Goal: Task Accomplishment & Management: Use online tool/utility

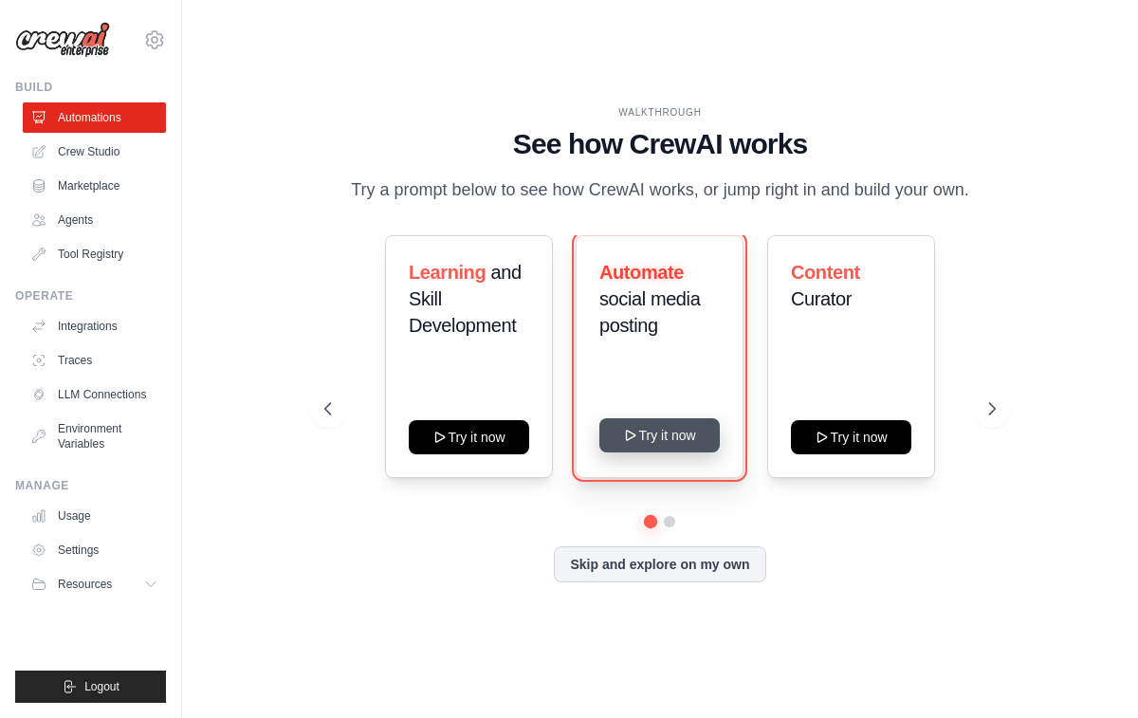
click at [653, 429] on button "Try it now" at bounding box center [659, 435] width 120 height 34
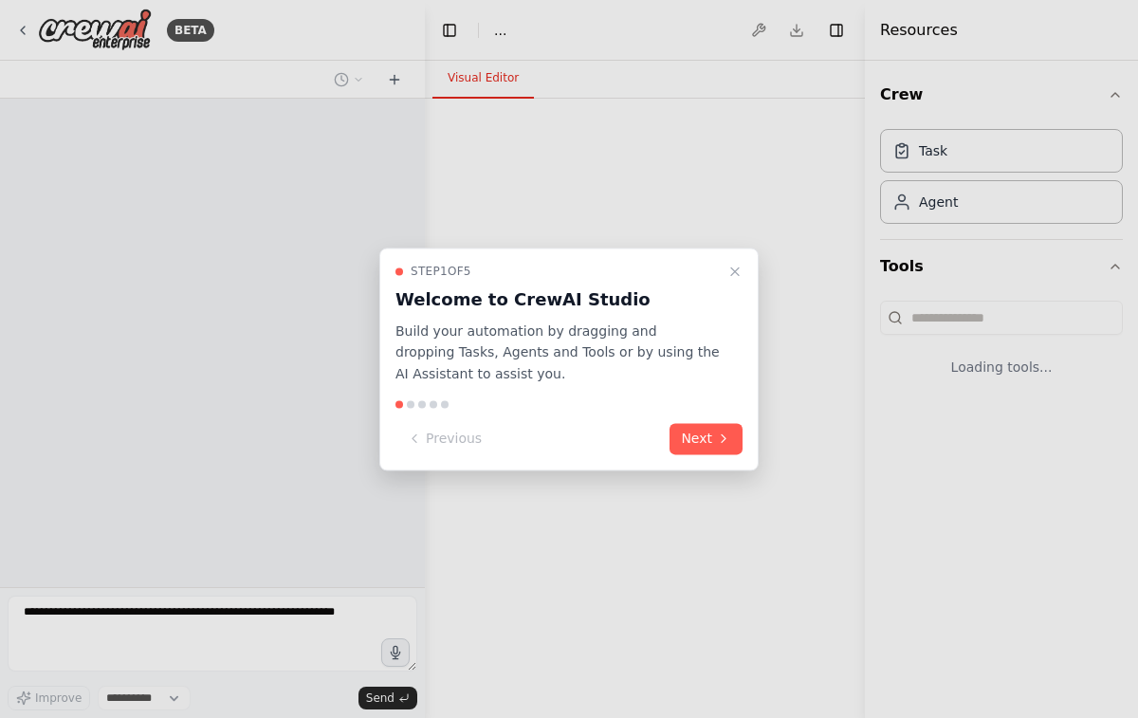
select select "****"
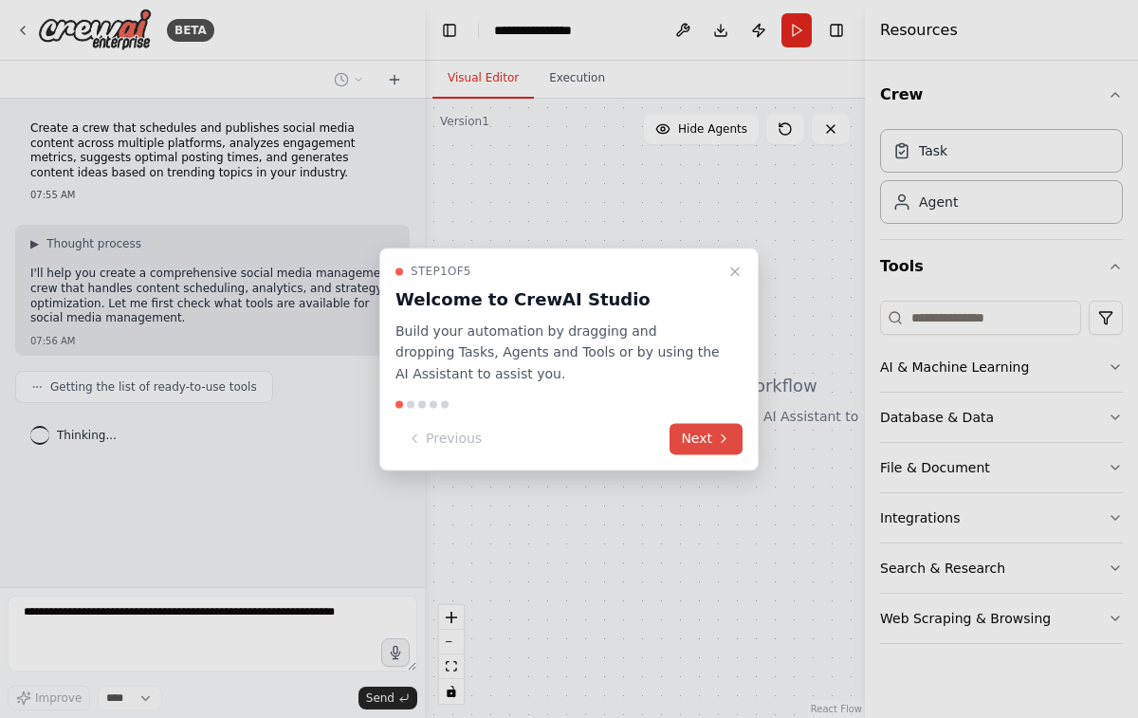
click at [713, 439] on button "Next" at bounding box center [706, 438] width 73 height 31
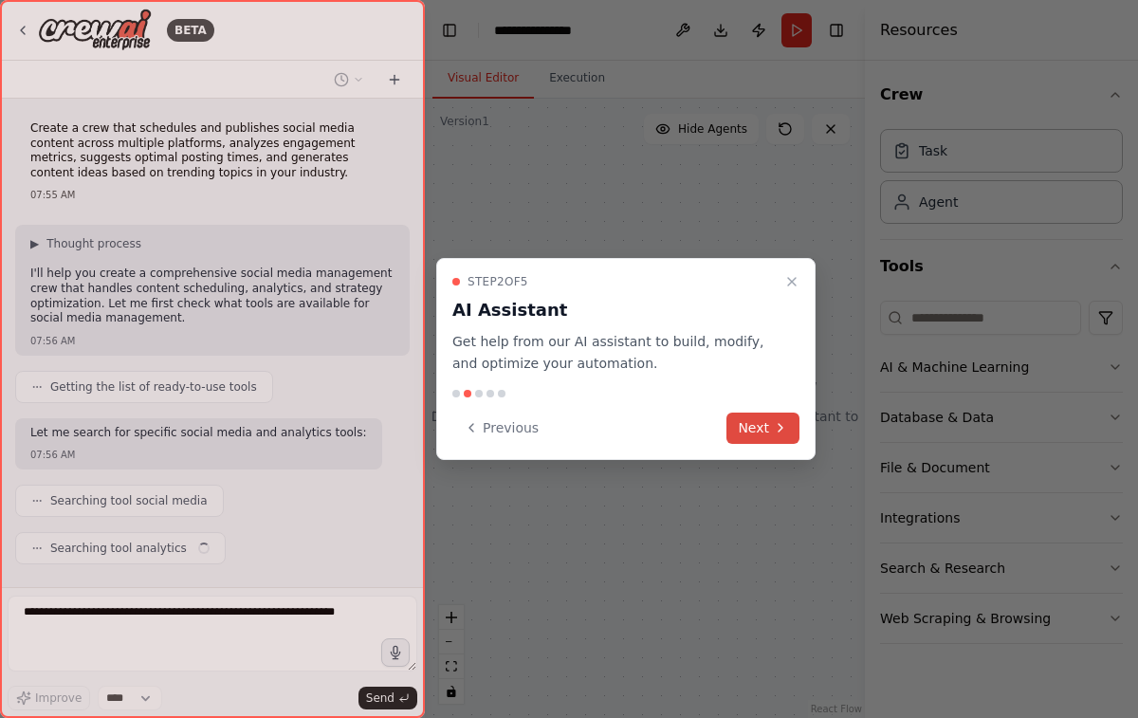
scroll to position [41, 0]
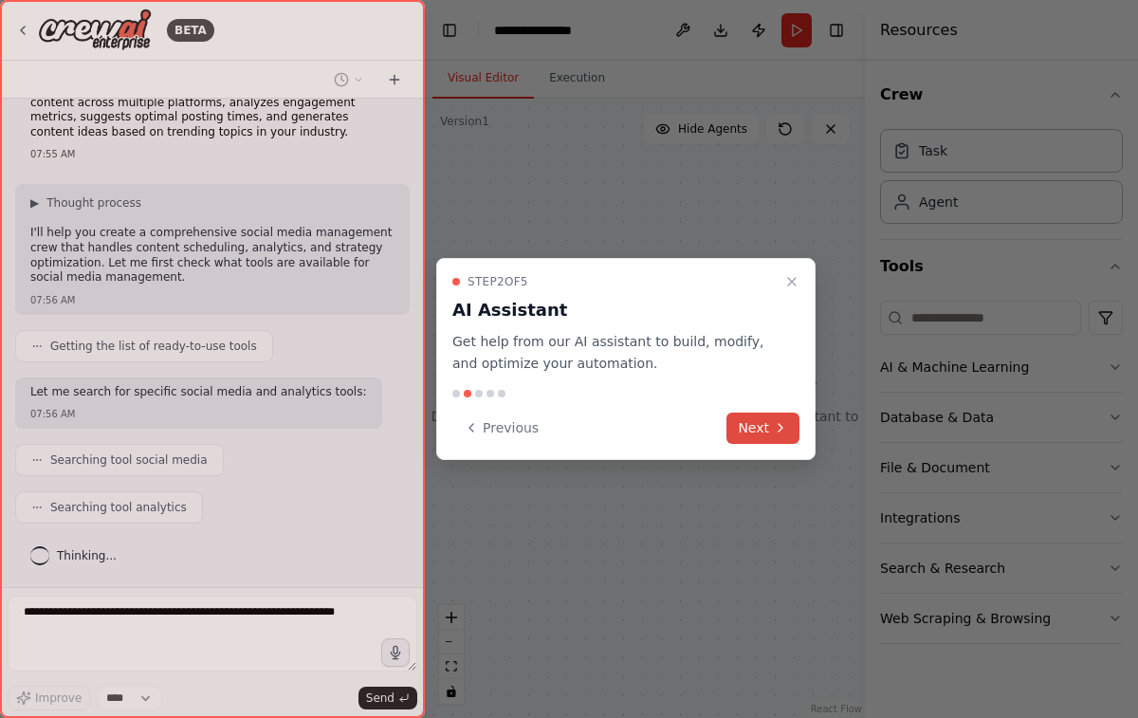
click at [765, 427] on button "Next" at bounding box center [762, 428] width 73 height 31
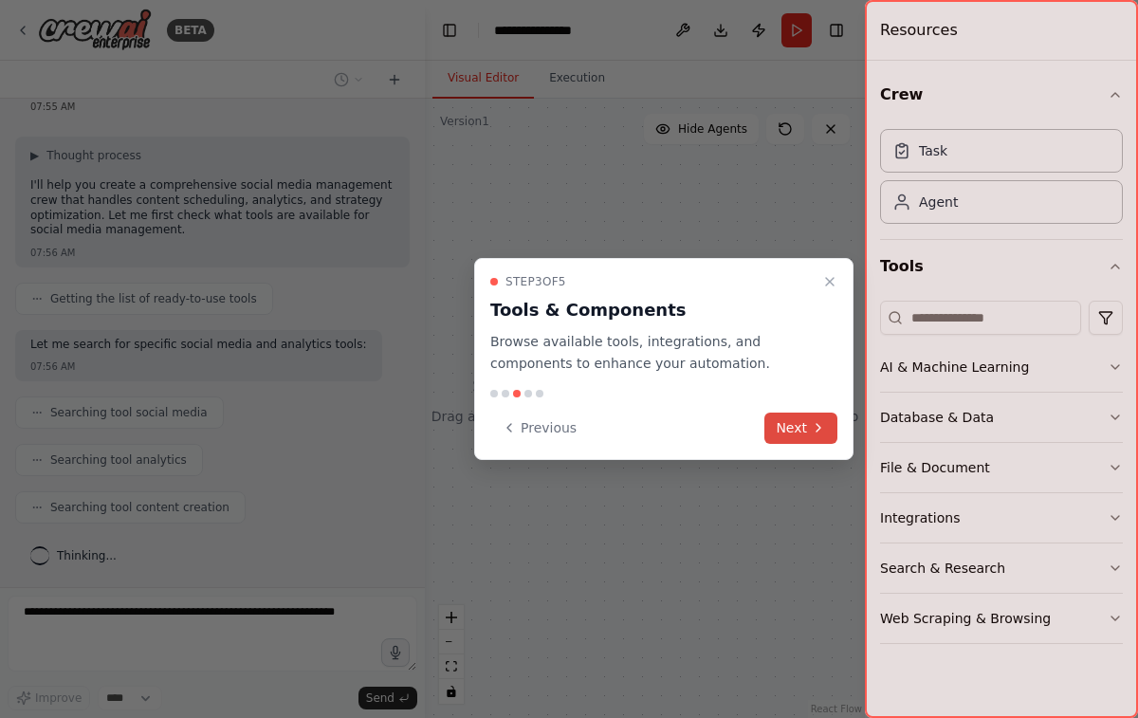
scroll to position [136, 0]
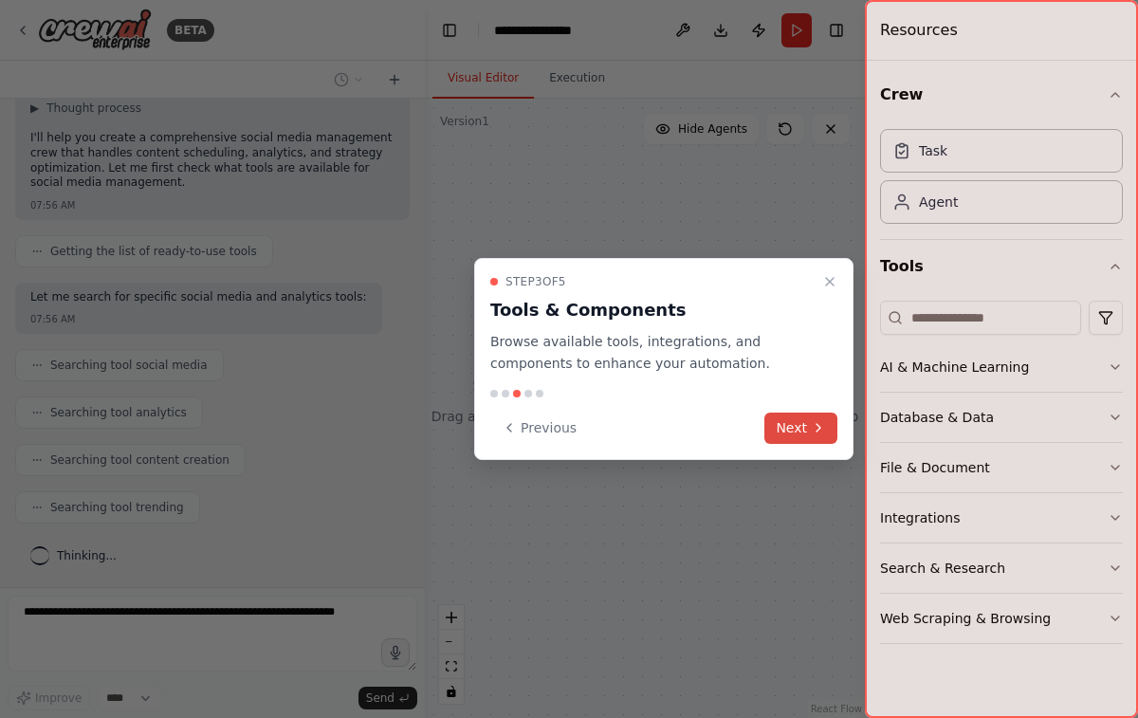
click at [814, 418] on button "Next" at bounding box center [800, 428] width 73 height 31
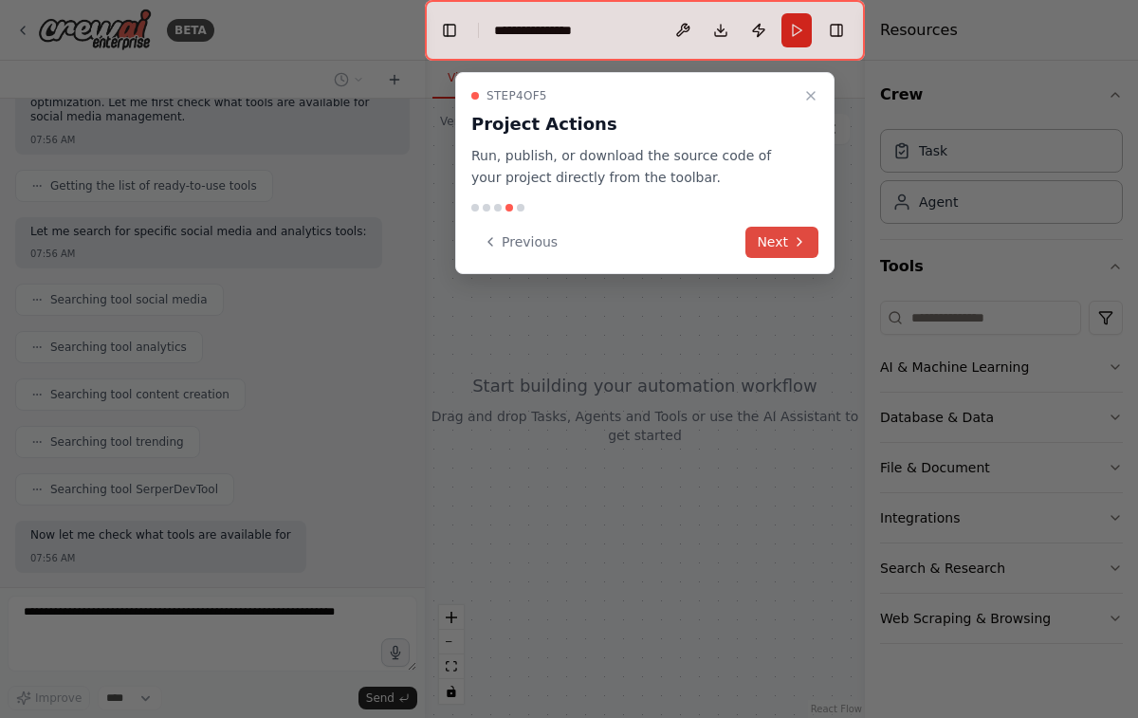
scroll to position [313, 0]
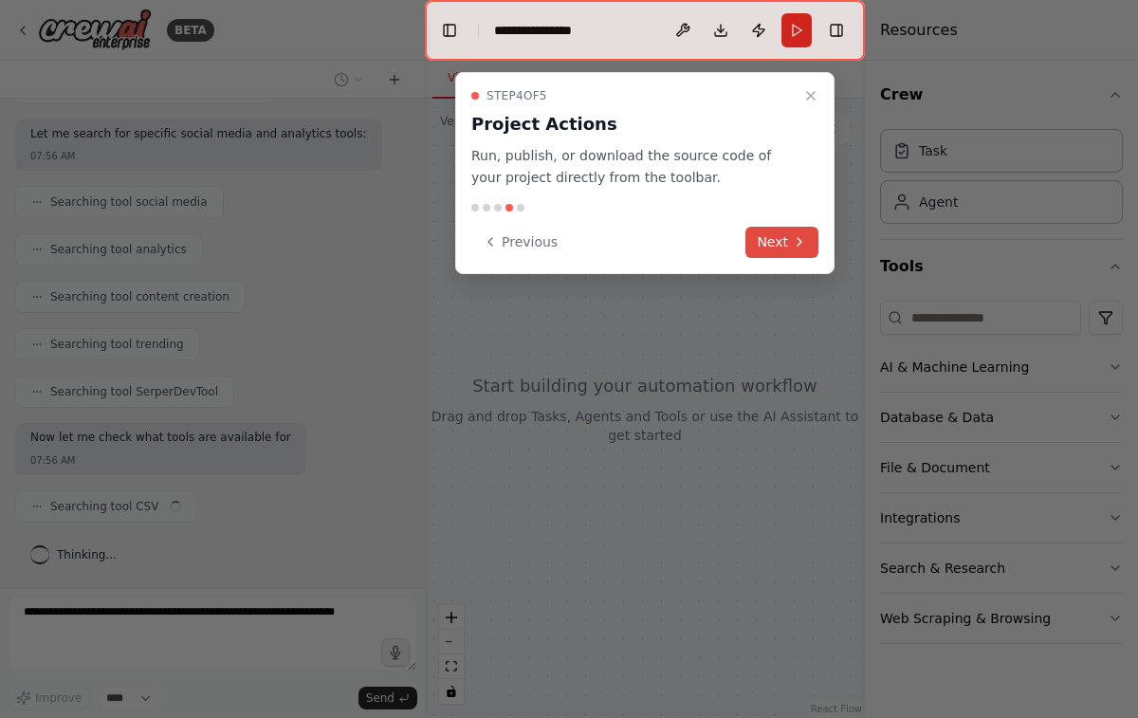
click at [796, 245] on icon at bounding box center [799, 241] width 15 height 15
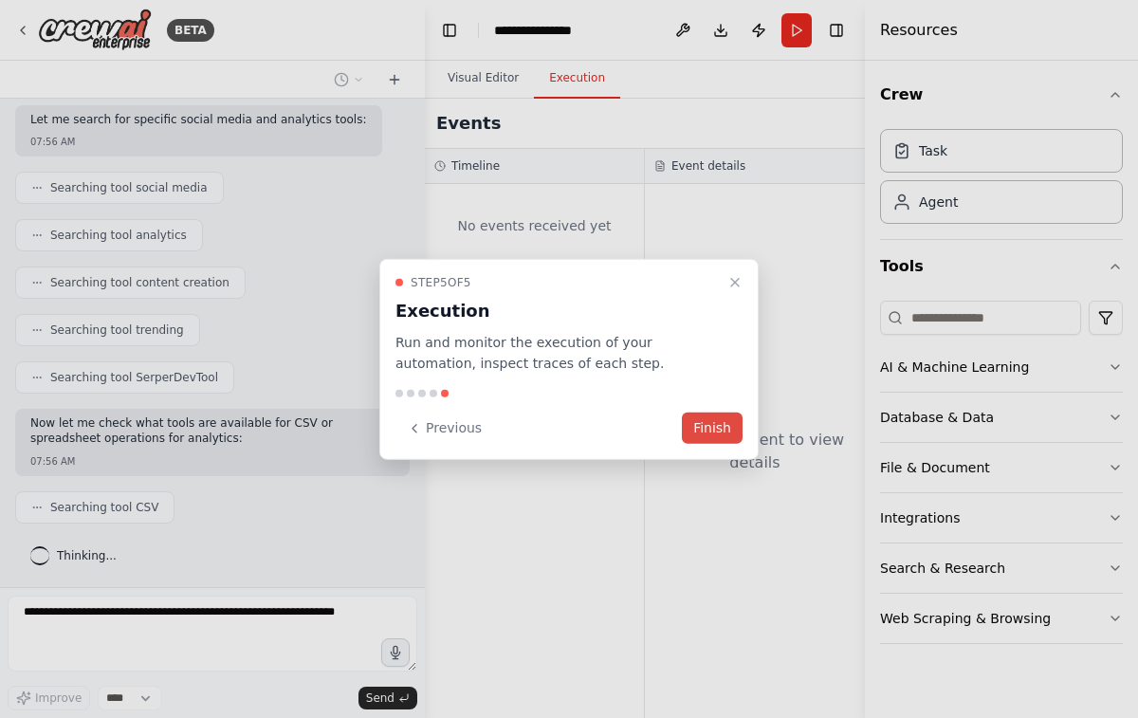
click at [718, 424] on button "Finish" at bounding box center [712, 428] width 61 height 31
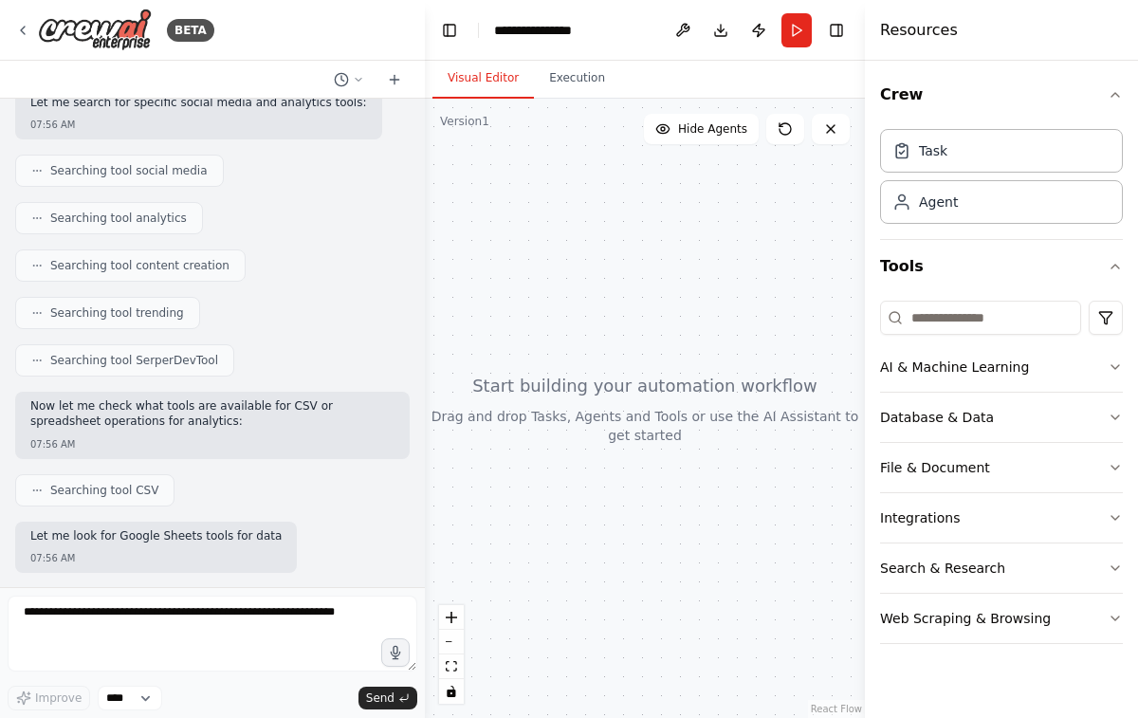
scroll to position [427, 0]
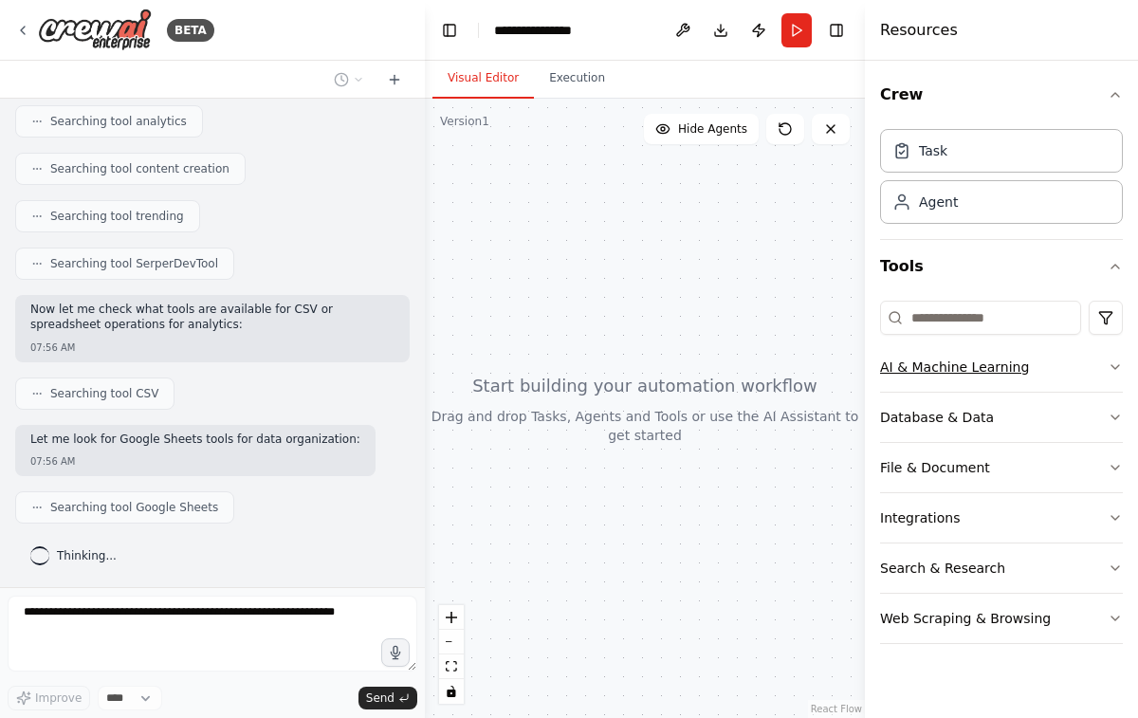
click at [975, 374] on div "AI & Machine Learning" at bounding box center [954, 367] width 149 height 19
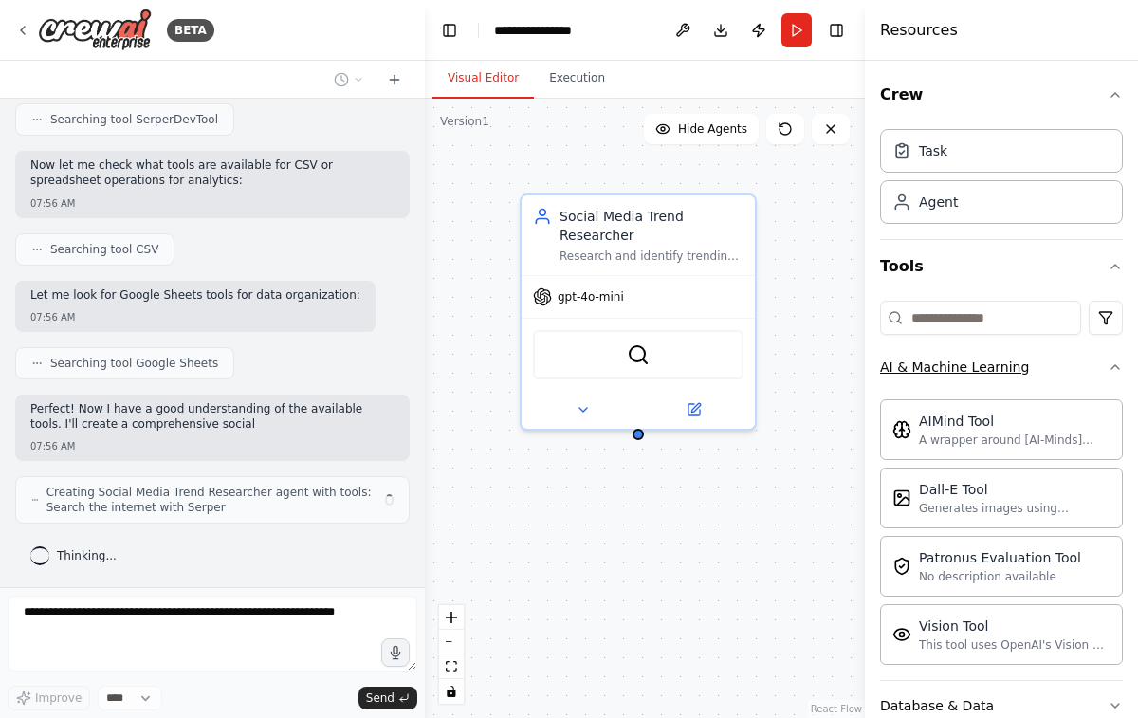
scroll to position [586, 0]
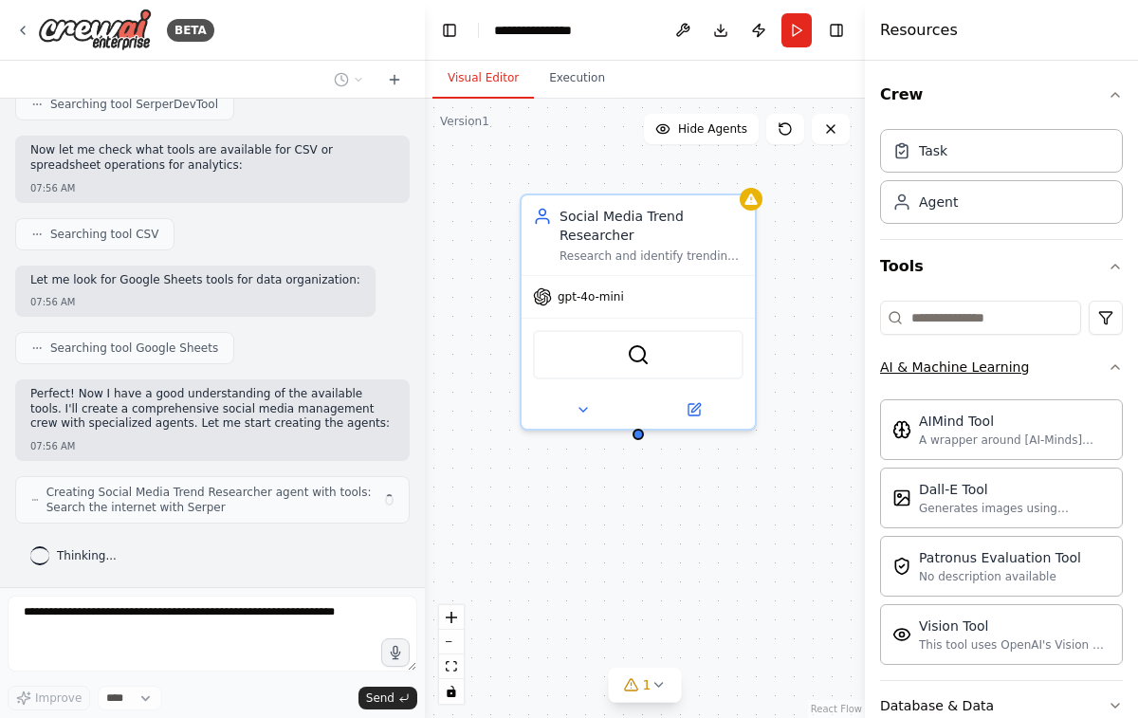
click at [975, 374] on div "AI & Machine Learning" at bounding box center [954, 367] width 149 height 19
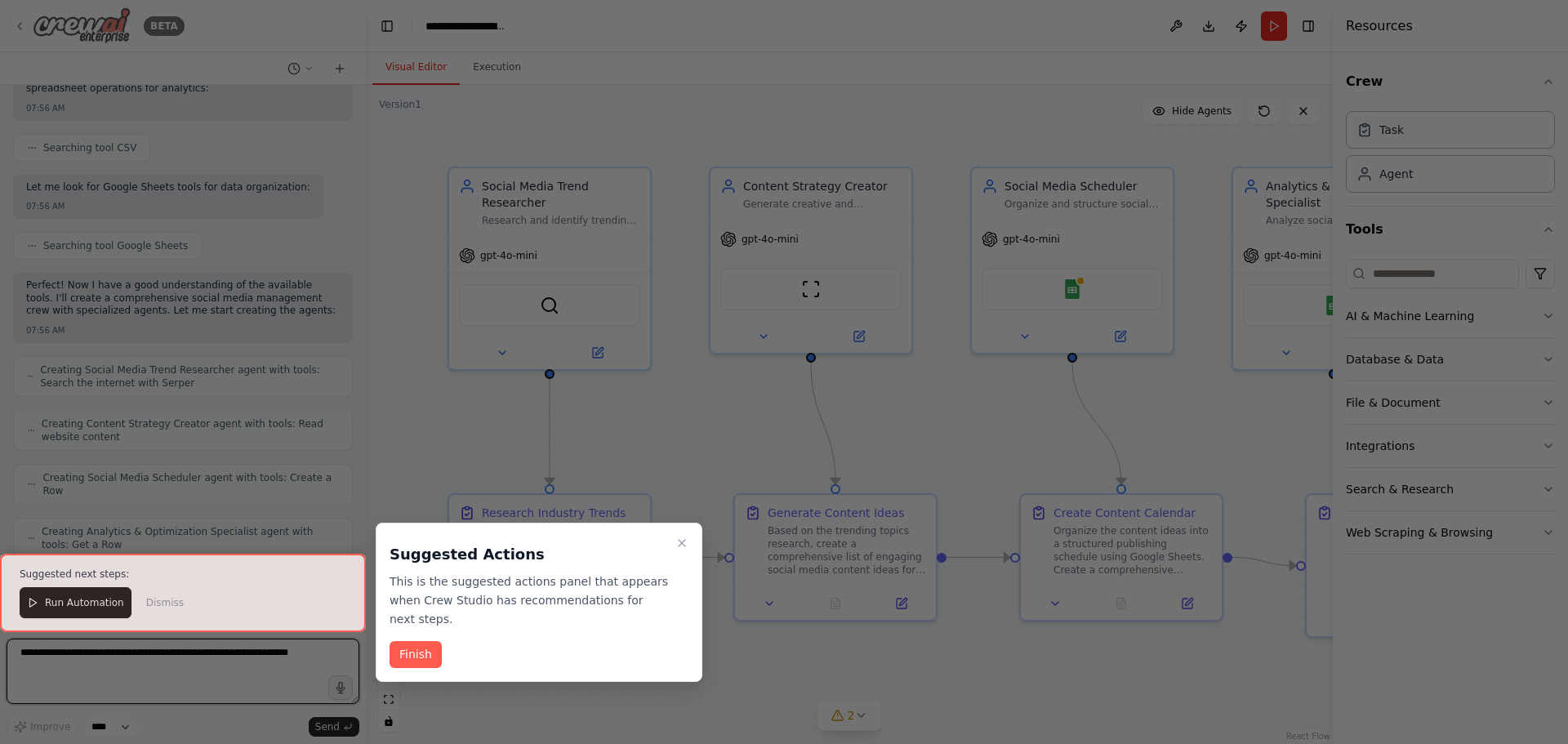
scroll to position [1599, 0]
